Goal: Task Accomplishment & Management: Manage account settings

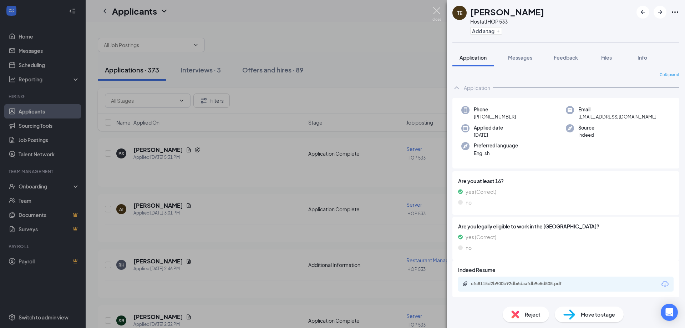
click at [440, 14] on img at bounding box center [437, 14] width 9 height 14
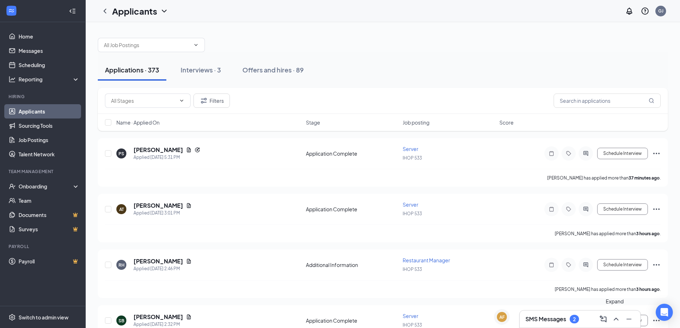
click at [619, 322] on icon "ChevronUp" at bounding box center [616, 319] width 9 height 9
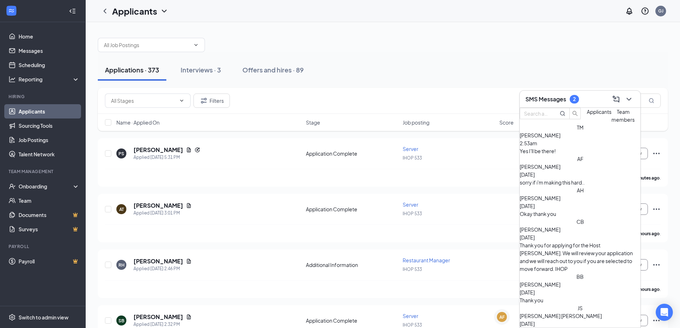
click at [552, 170] on span "[PERSON_NAME]" at bounding box center [540, 166] width 41 height 6
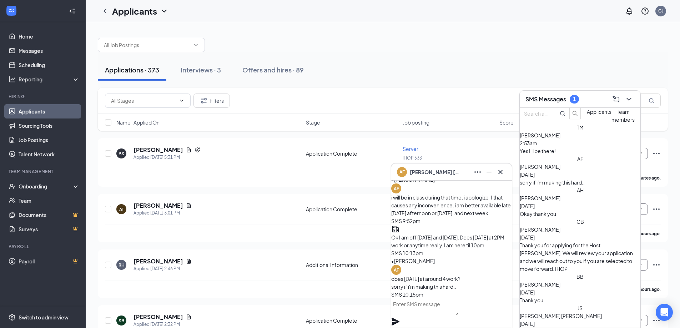
click at [437, 313] on textarea at bounding box center [424, 306] width 67 height 17
type textarea "That sounds great. See you then."
click at [399, 318] on icon "Plane" at bounding box center [395, 322] width 8 height 8
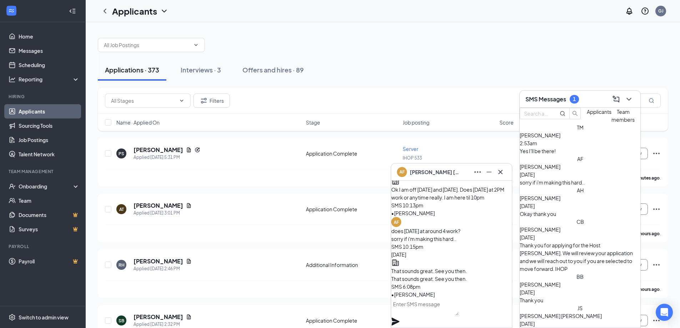
click at [423, 175] on span "[PERSON_NAME]" at bounding box center [435, 172] width 50 height 8
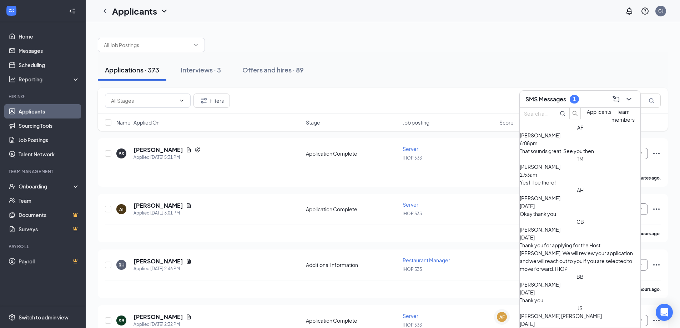
click at [557, 186] on div "Yes I'll be there!" at bounding box center [580, 182] width 121 height 8
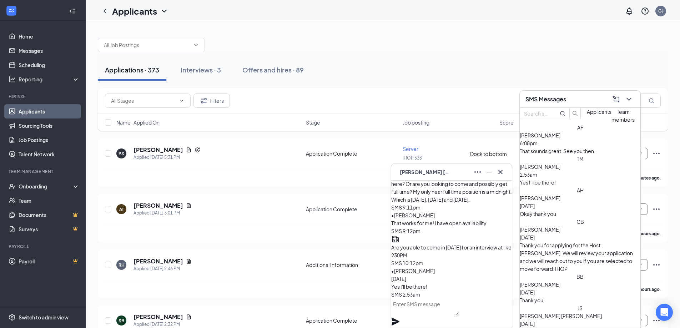
click at [492, 175] on icon "Minimize" at bounding box center [489, 172] width 9 height 9
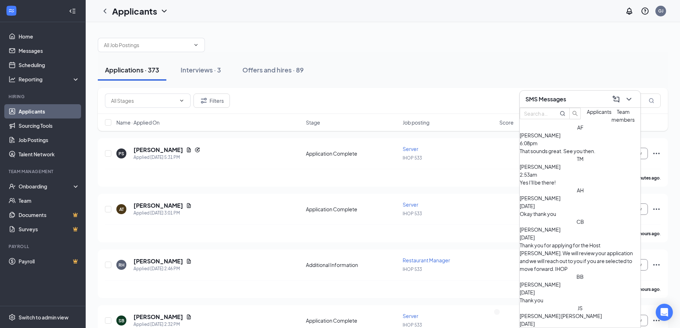
click at [556, 201] on span "[PERSON_NAME]" at bounding box center [540, 198] width 41 height 6
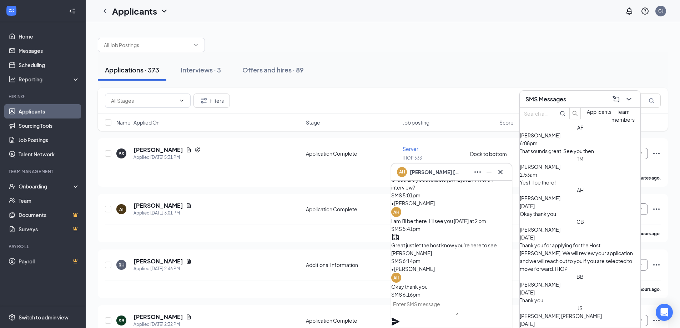
click at [494, 175] on button at bounding box center [488, 171] width 11 height 11
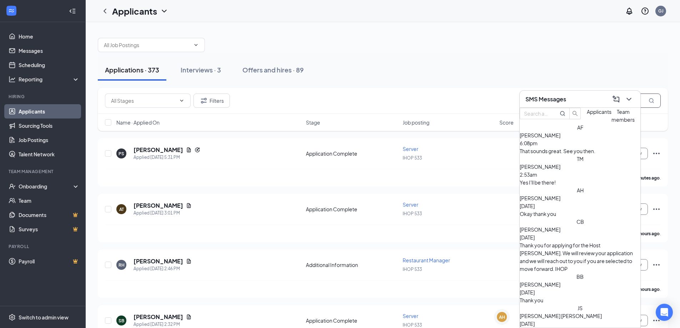
click at [646, 102] on input "text" at bounding box center [606, 100] width 107 height 14
click at [632, 100] on icon "ChevronDown" at bounding box center [628, 99] width 9 height 9
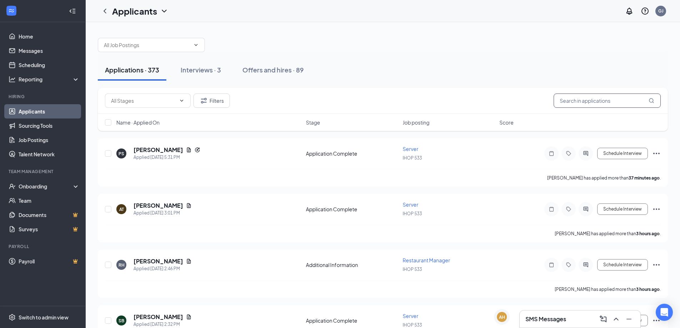
click at [615, 102] on input "text" at bounding box center [606, 100] width 107 height 14
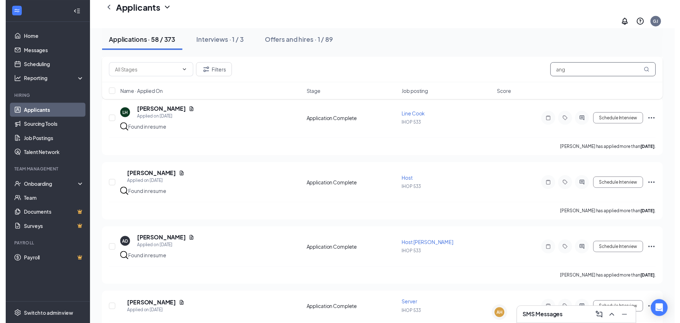
scroll to position [1061, 0]
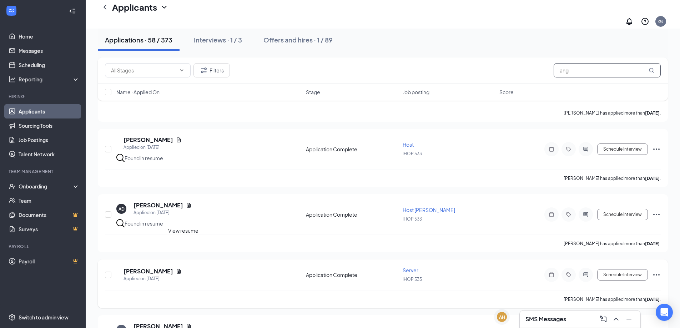
type input "ang"
click at [182, 268] on icon "Document" at bounding box center [179, 271] width 6 height 6
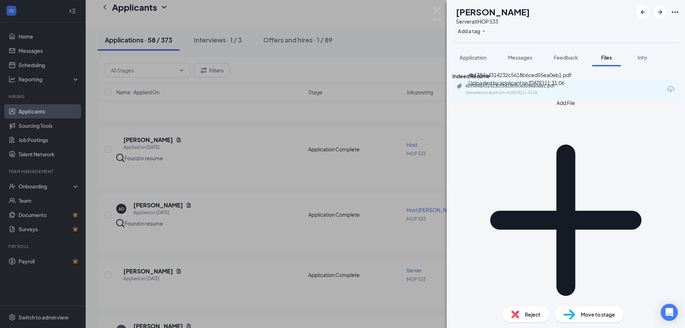
click at [510, 89] on div "4bf384a4314232c5618b6ced55ea0eb1.pdf" at bounding box center [515, 86] width 100 height 6
click at [437, 10] on img at bounding box center [437, 14] width 9 height 14
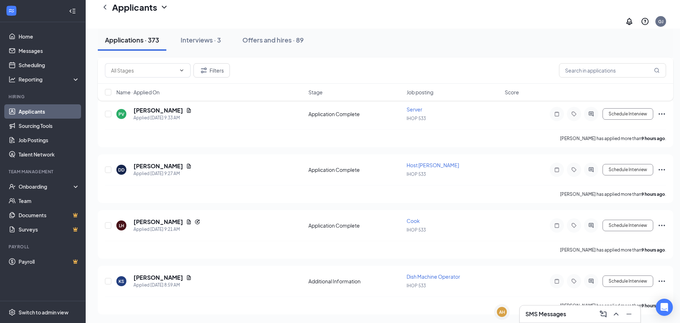
click at [617, 316] on icon "ChevronUp" at bounding box center [616, 313] width 9 height 9
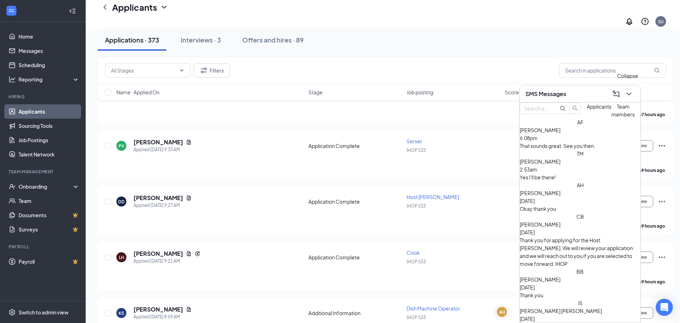
click at [626, 94] on icon "ChevronDown" at bounding box center [628, 94] width 9 height 9
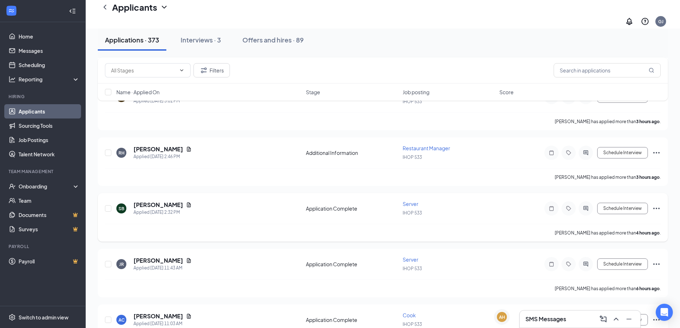
scroll to position [0, 0]
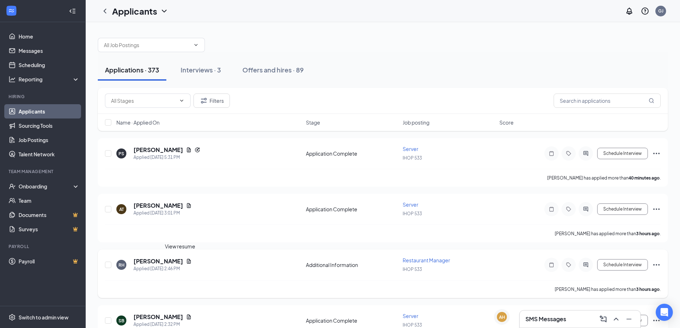
click at [187, 261] on icon "Document" at bounding box center [189, 261] width 4 height 5
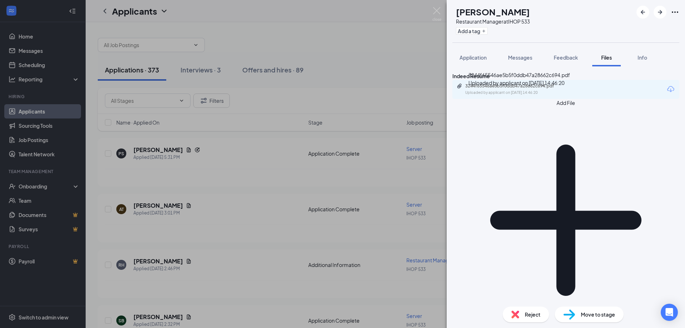
click at [533, 96] on div "3244f65546ae5b5f0ddb47a28662c694.pdf Uploaded by applicant on [DATE] 14:46:20" at bounding box center [515, 89] width 116 height 12
drag, startPoint x: 435, startPoint y: 12, endPoint x: 305, endPoint y: 154, distance: 192.2
click at [435, 13] on img at bounding box center [437, 14] width 9 height 14
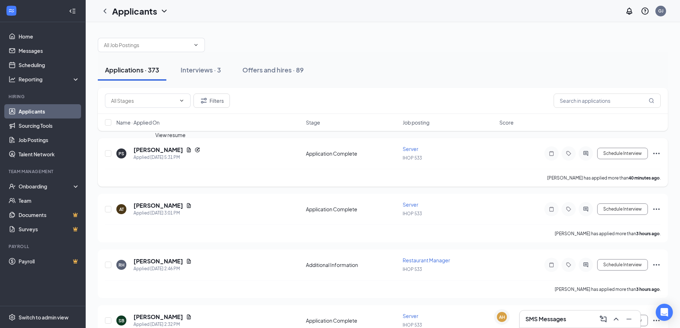
click at [186, 151] on icon "Document" at bounding box center [189, 150] width 6 height 6
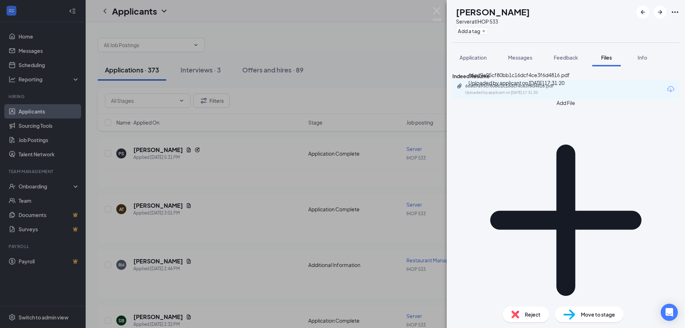
drag, startPoint x: 538, startPoint y: 106, endPoint x: 538, endPoint y: 97, distance: 9.3
click at [538, 89] on div "66ad9a95cf80bb1c16dcf4ce3f6d4816.pdf" at bounding box center [515, 86] width 100 height 6
click at [441, 13] on img at bounding box center [437, 14] width 9 height 14
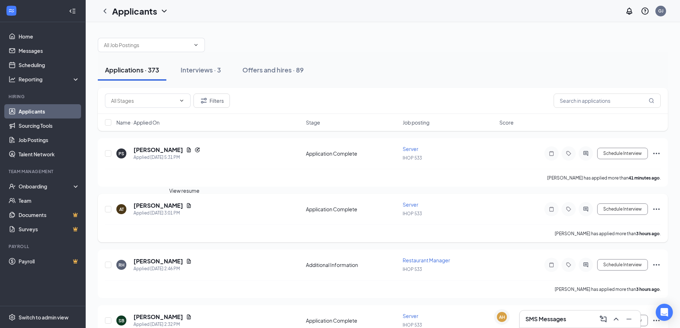
click at [186, 206] on icon "Document" at bounding box center [189, 206] width 6 height 6
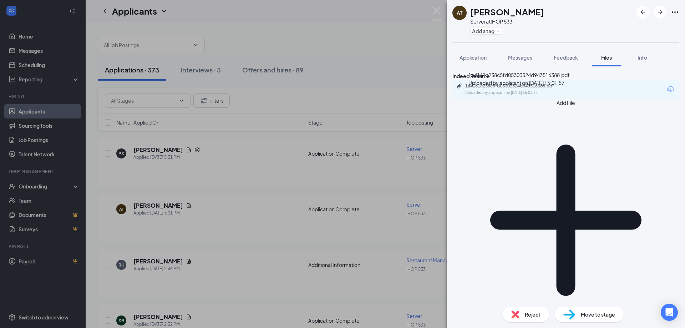
click at [530, 89] on div "1a4161c238c5fd05303524d943516388.pdf" at bounding box center [515, 86] width 100 height 6
click at [440, 12] on img at bounding box center [437, 14] width 9 height 14
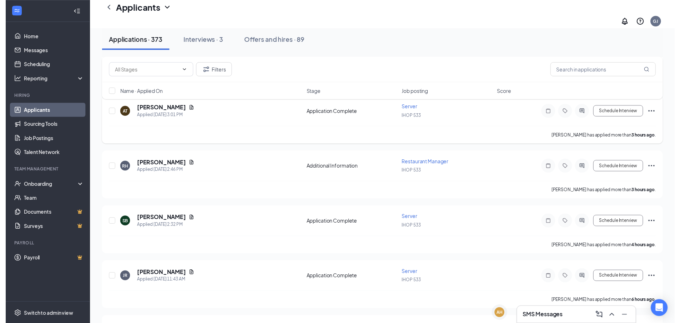
scroll to position [107, 0]
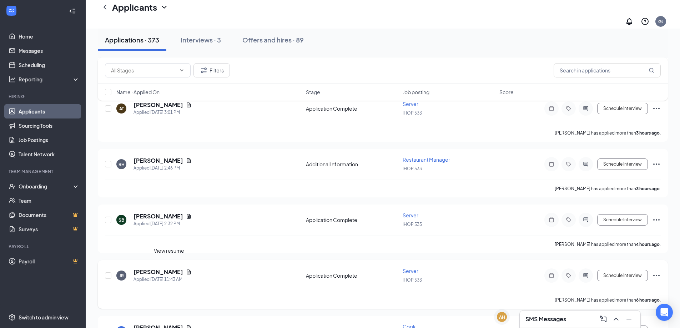
click at [187, 269] on icon "Document" at bounding box center [189, 271] width 4 height 5
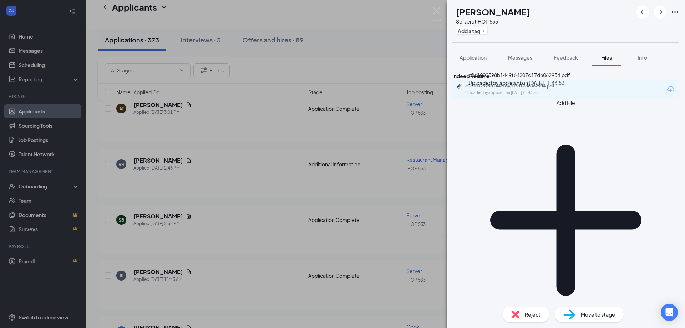
click at [549, 89] on div "c0c1002598b1449f64207d17d6062934.pdf" at bounding box center [515, 86] width 100 height 6
click at [435, 11] on img at bounding box center [437, 14] width 9 height 14
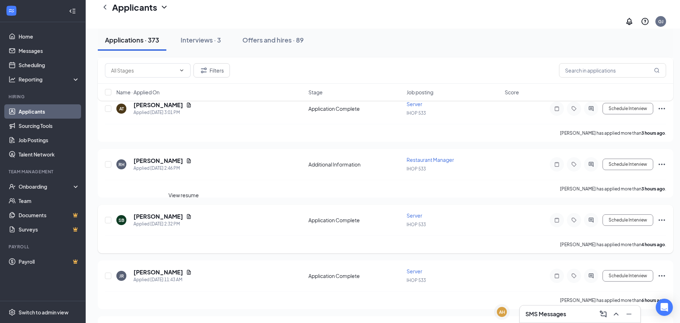
click at [186, 213] on icon "Document" at bounding box center [189, 216] width 6 height 6
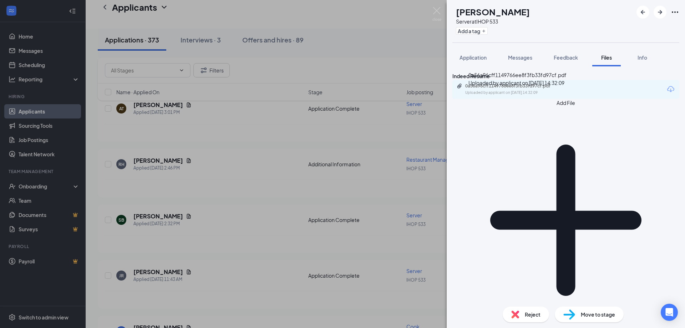
click at [525, 89] on div "0a56a96cff1149766ee8f3fb33fd97cf.pdf" at bounding box center [515, 86] width 100 height 6
click at [435, 13] on img at bounding box center [437, 14] width 9 height 14
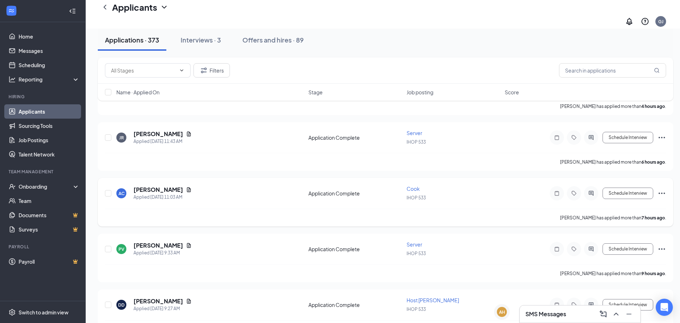
scroll to position [250, 0]
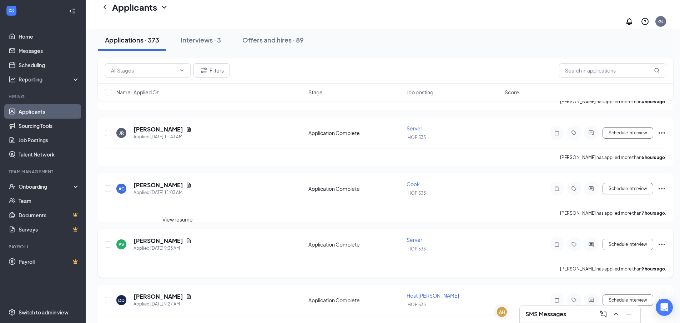
click at [187, 238] on icon "Document" at bounding box center [189, 240] width 4 height 5
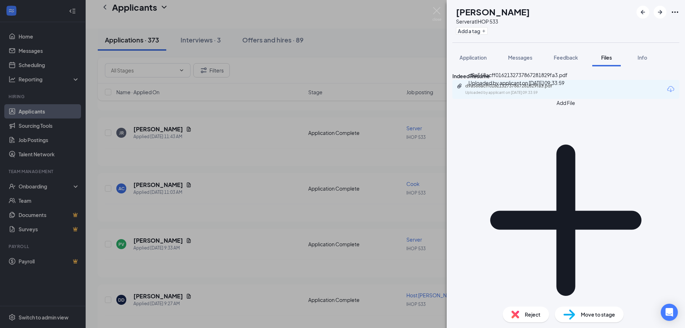
click at [496, 89] on div "d9a568acff0162132737867281829fa3.pdf" at bounding box center [515, 86] width 100 height 6
click at [441, 13] on div "PV [PERSON_NAME] Server at IHOP 533 Add a tag Application Messages Feedback Fil…" at bounding box center [342, 164] width 685 height 328
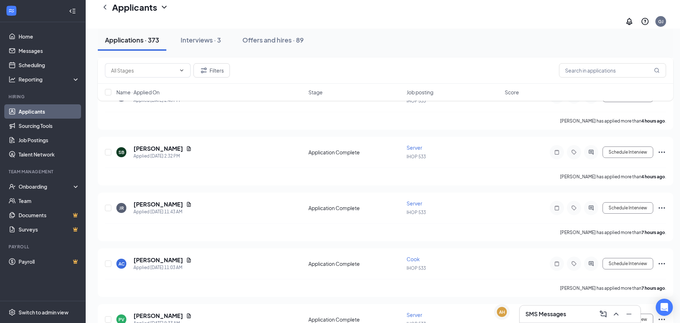
scroll to position [160, 0]
